Goal: Use online tool/utility: Utilize a website feature to perform a specific function

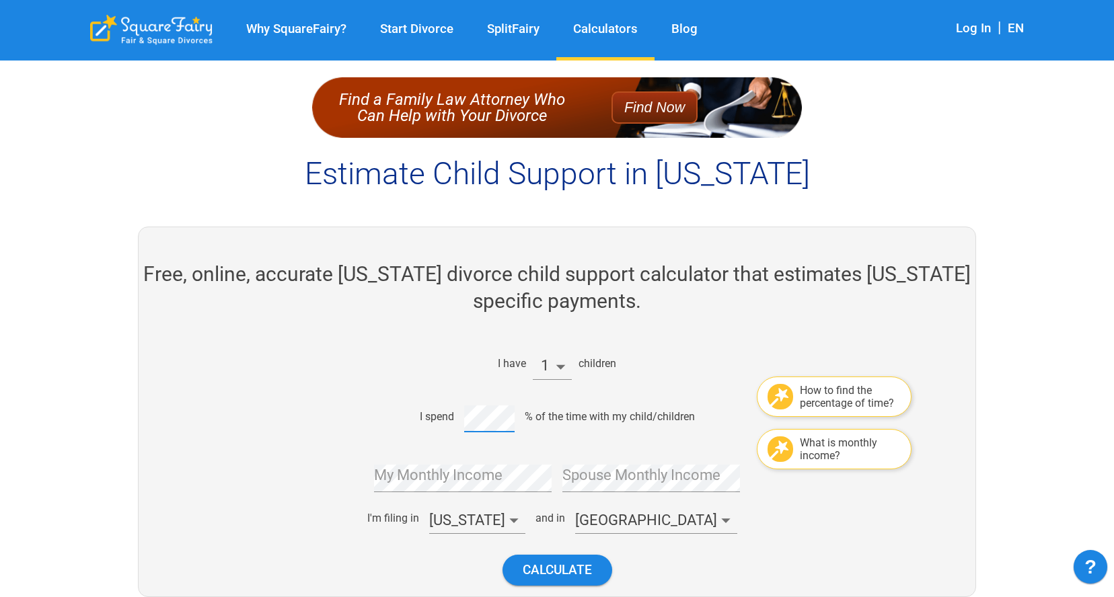
click at [323, 494] on div "I have 1 children How to find the percentage of time? I spend % of the time wit…" at bounding box center [551, 467] width 565 height 259
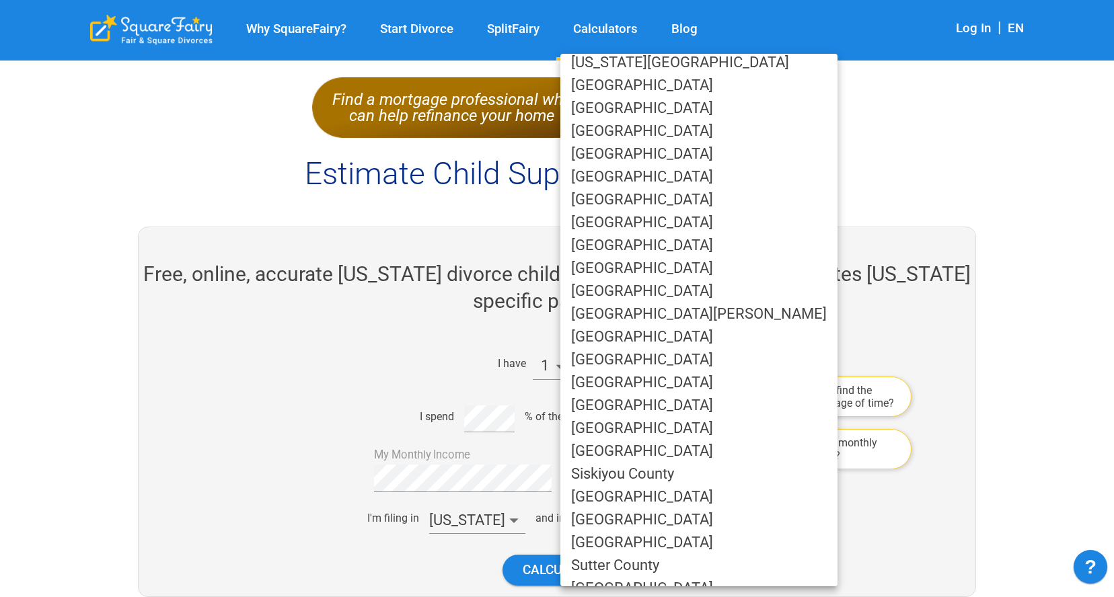
scroll to position [804, 0]
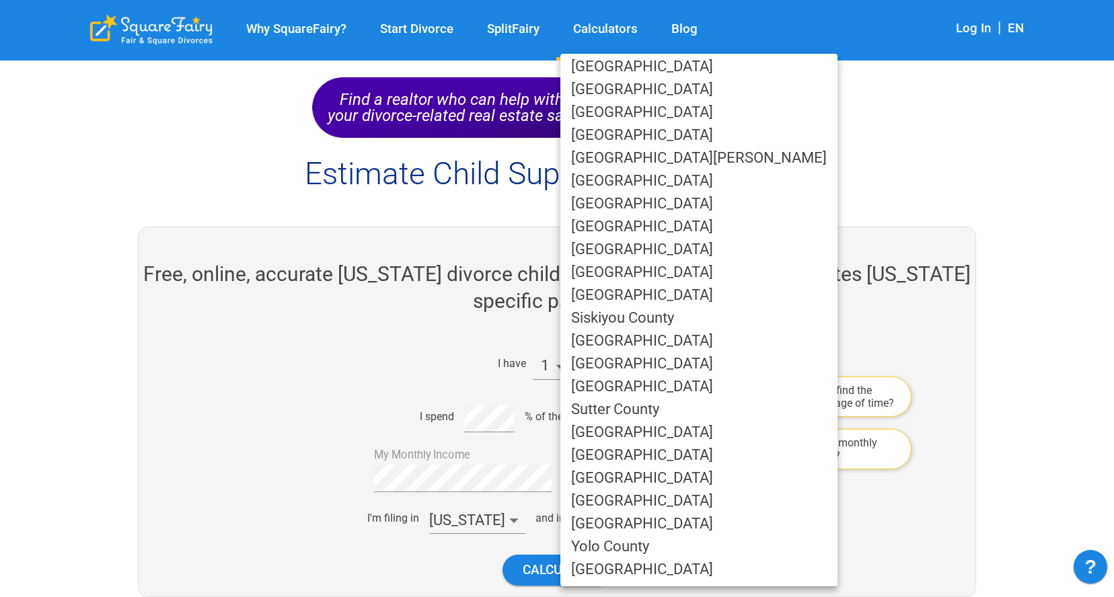
click at [649, 521] on li "[GEOGRAPHIC_DATA]" at bounding box center [698, 523] width 277 height 23
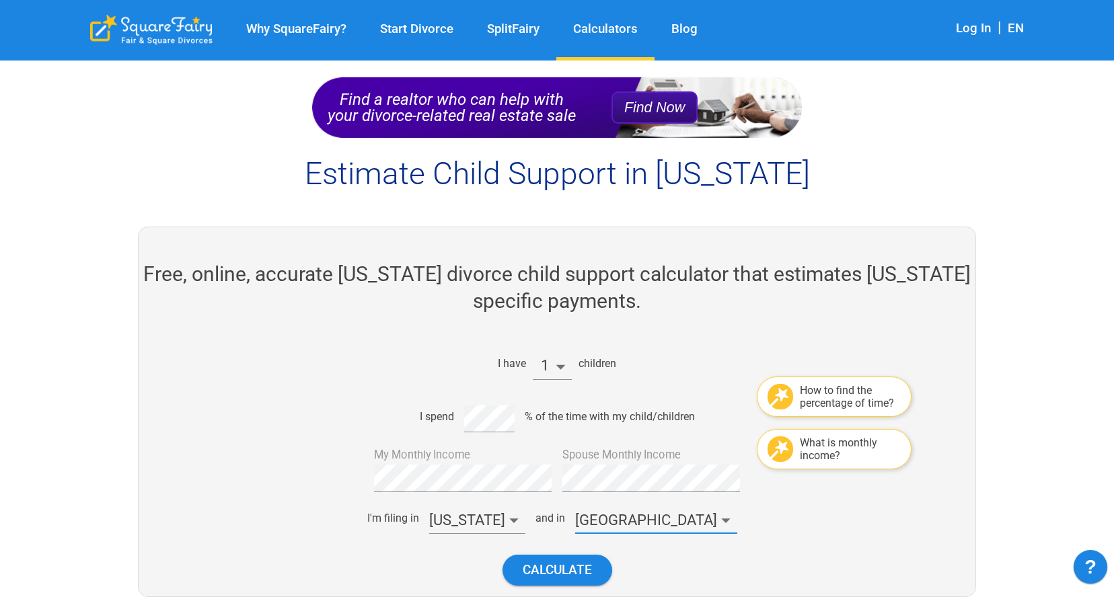
click at [792, 531] on div "I'm filing in [US_STATE] and in [GEOGRAPHIC_DATA]" at bounding box center [551, 518] width 565 height 32
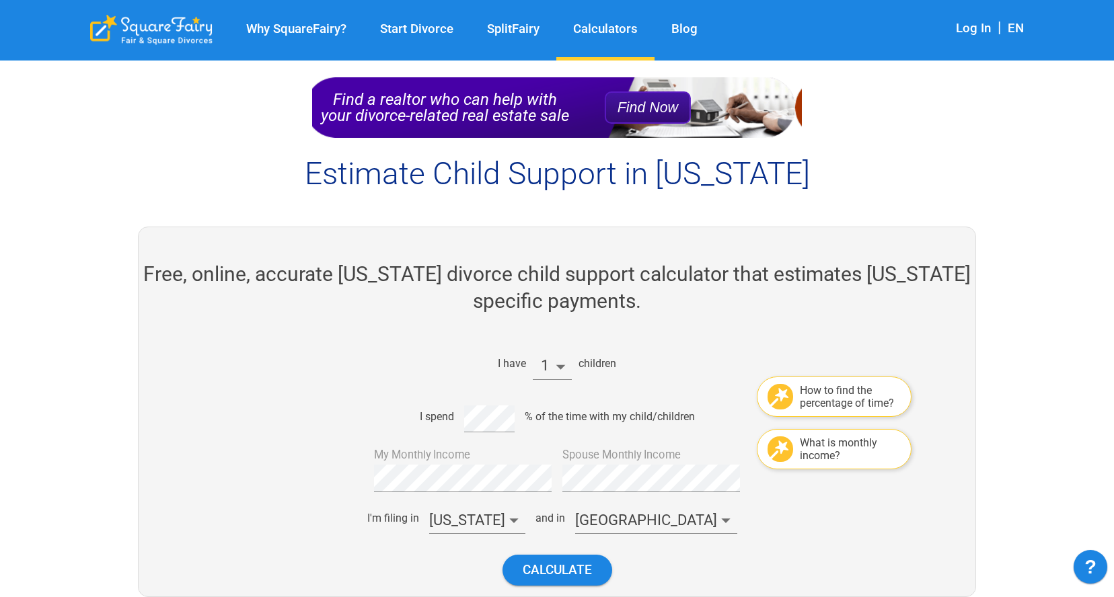
click at [870, 393] on div "How to find the percentage of time?" at bounding box center [850, 397] width 101 height 26
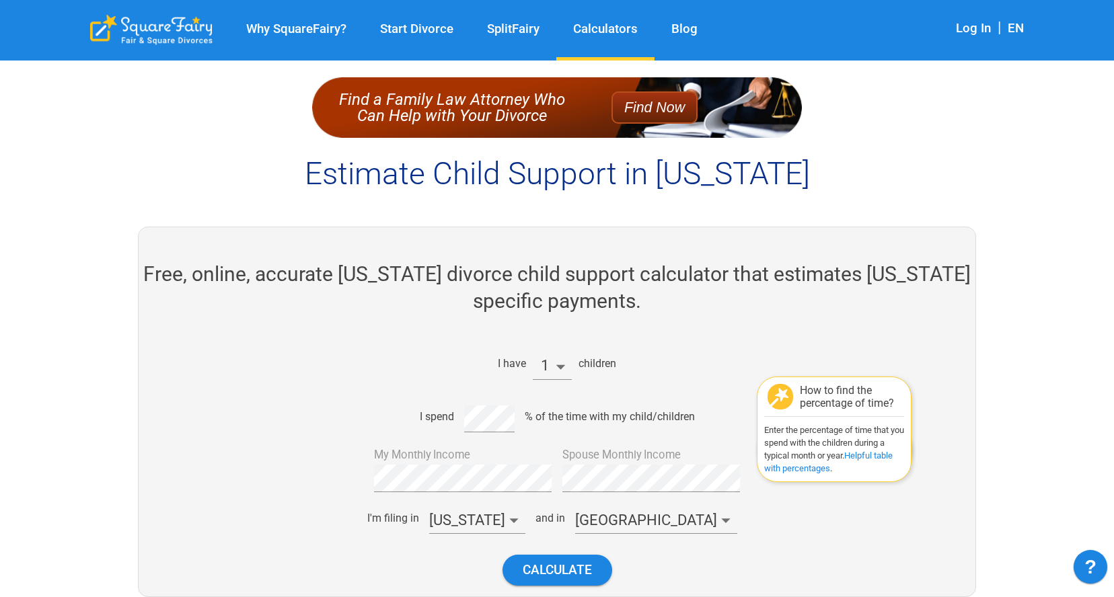
click at [863, 456] on link "Helpful table with percentages" at bounding box center [828, 462] width 128 height 23
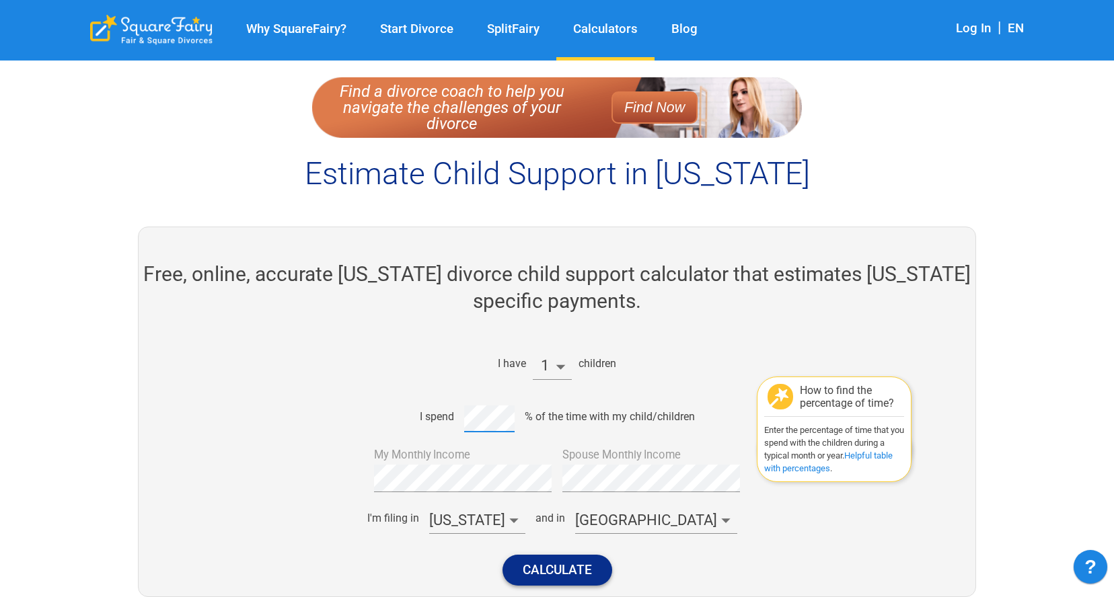
click at [564, 574] on button "Calculate" at bounding box center [557, 570] width 110 height 30
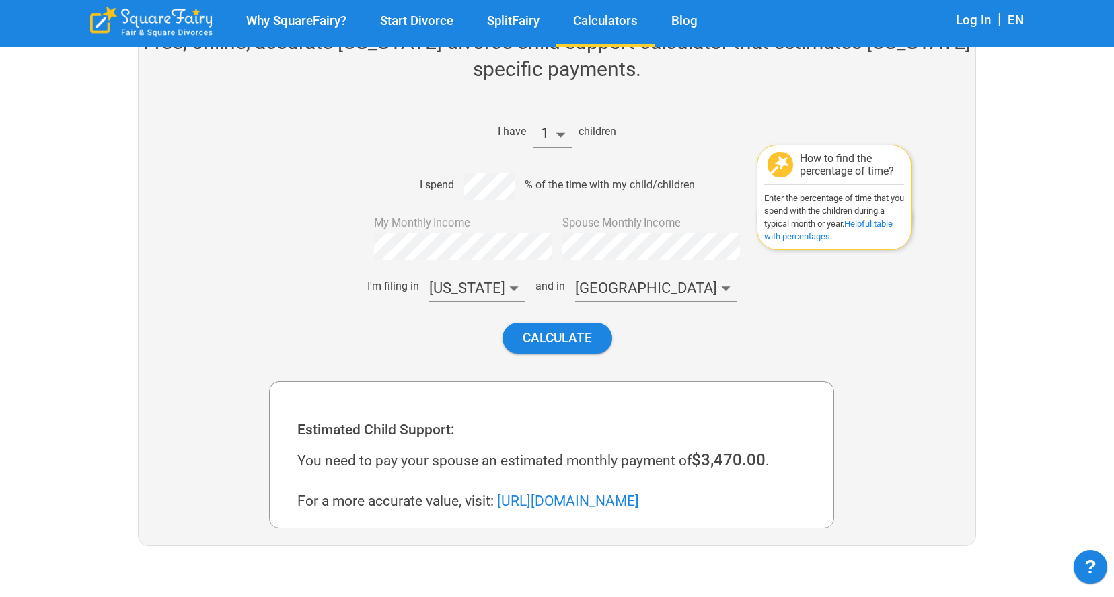
scroll to position [230, 0]
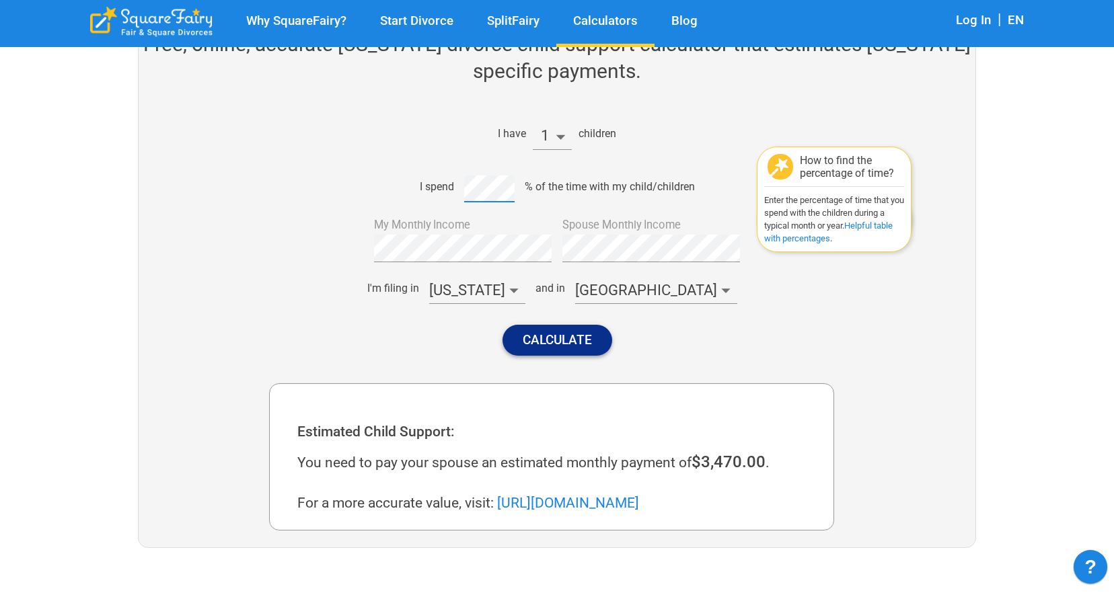
click at [557, 345] on button "Calculate" at bounding box center [557, 340] width 110 height 30
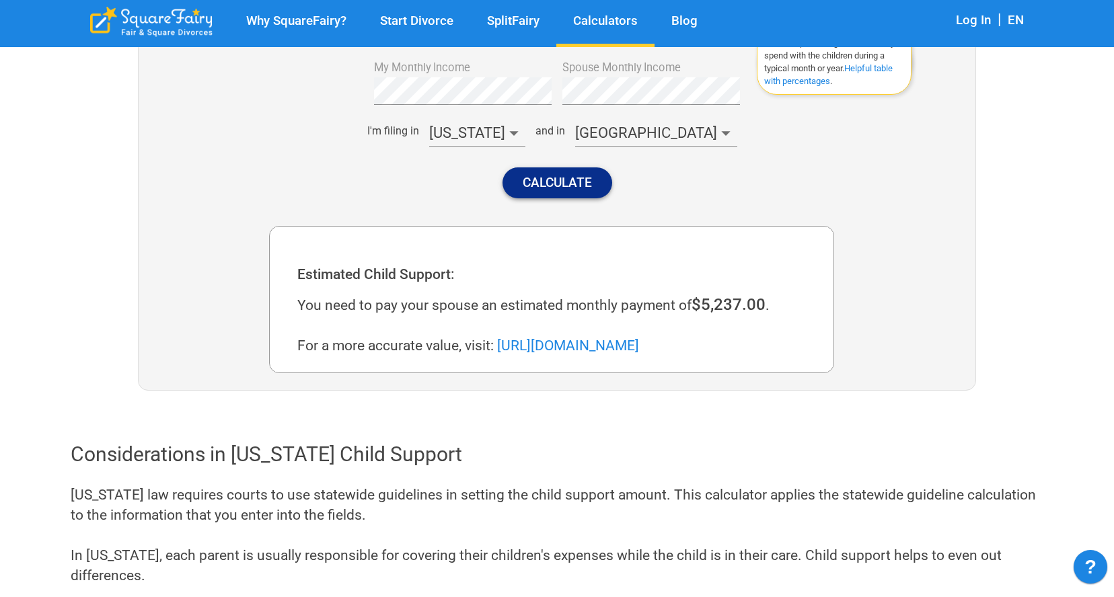
scroll to position [388, 0]
click at [521, 338] on link "[URL][DOMAIN_NAME]" at bounding box center [568, 345] width 142 height 16
